Goal: Book appointment/travel/reservation

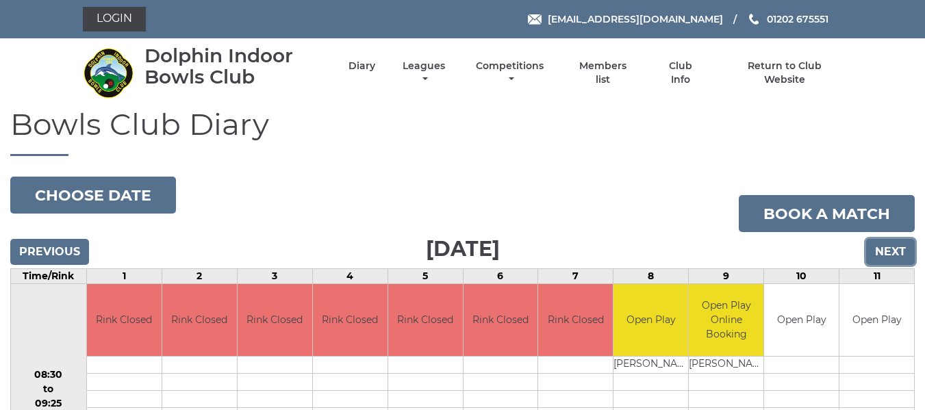
click at [882, 255] on input "Next" at bounding box center [890, 252] width 49 height 26
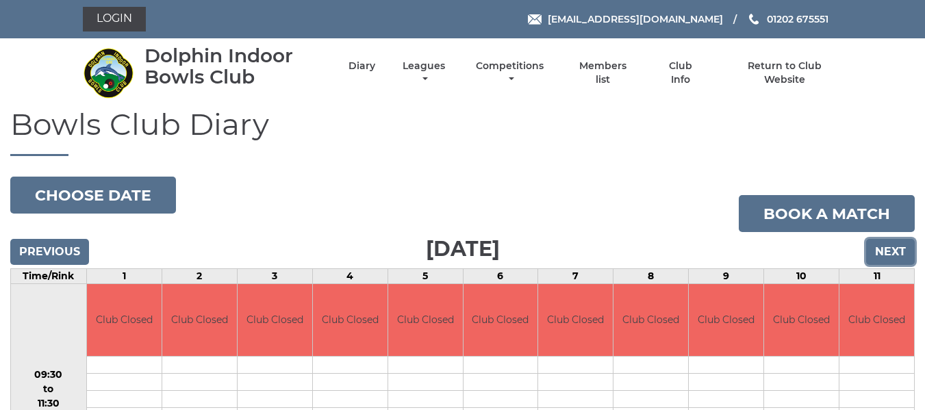
click at [882, 255] on input "Next" at bounding box center [890, 252] width 49 height 26
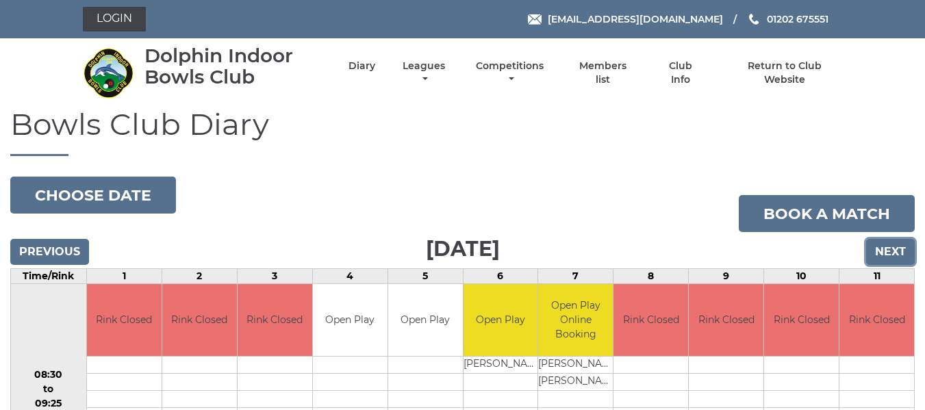
click at [886, 251] on input "Next" at bounding box center [890, 252] width 49 height 26
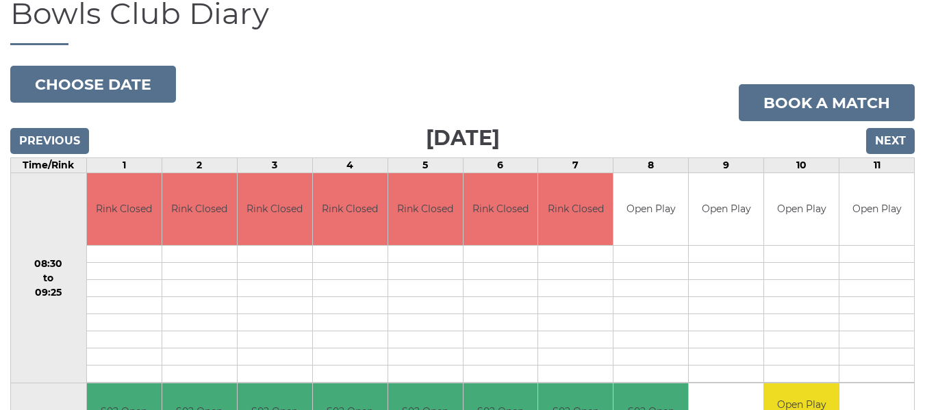
scroll to position [63, 0]
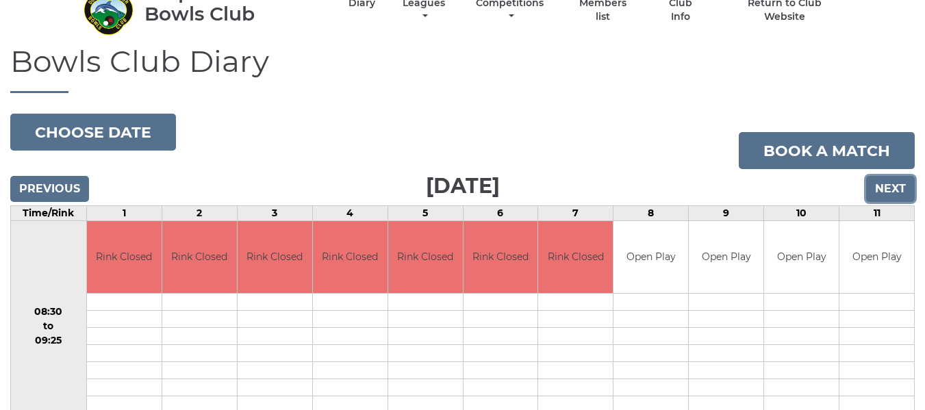
click at [884, 191] on input "Next" at bounding box center [890, 189] width 49 height 26
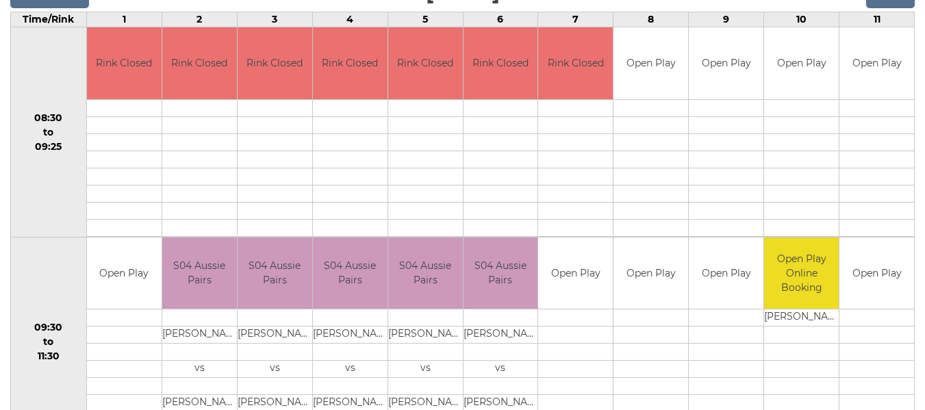
scroll to position [132, 0]
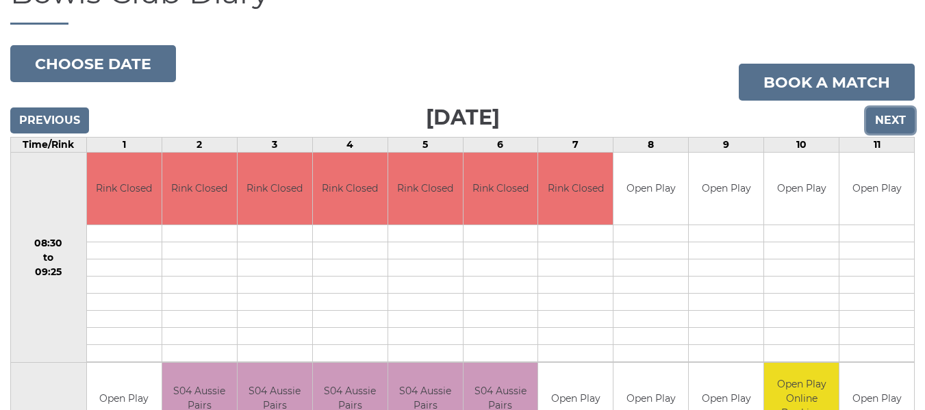
click at [886, 118] on input "Next" at bounding box center [890, 121] width 49 height 26
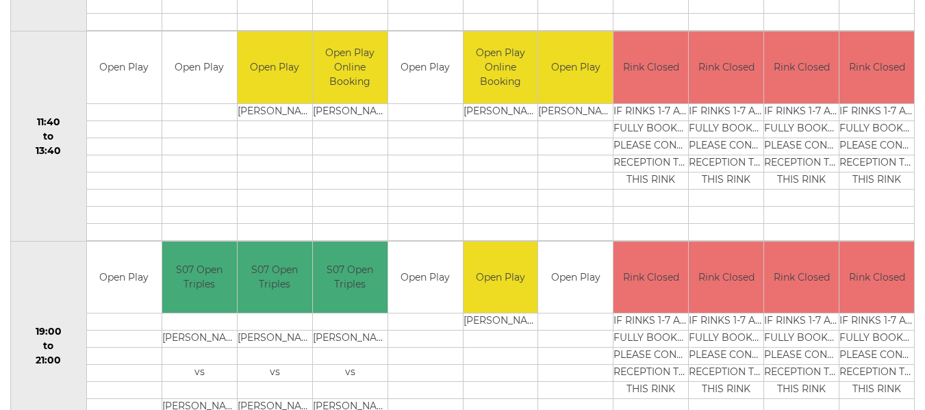
scroll to position [685, 0]
